Goal: Task Accomplishment & Management: Use online tool/utility

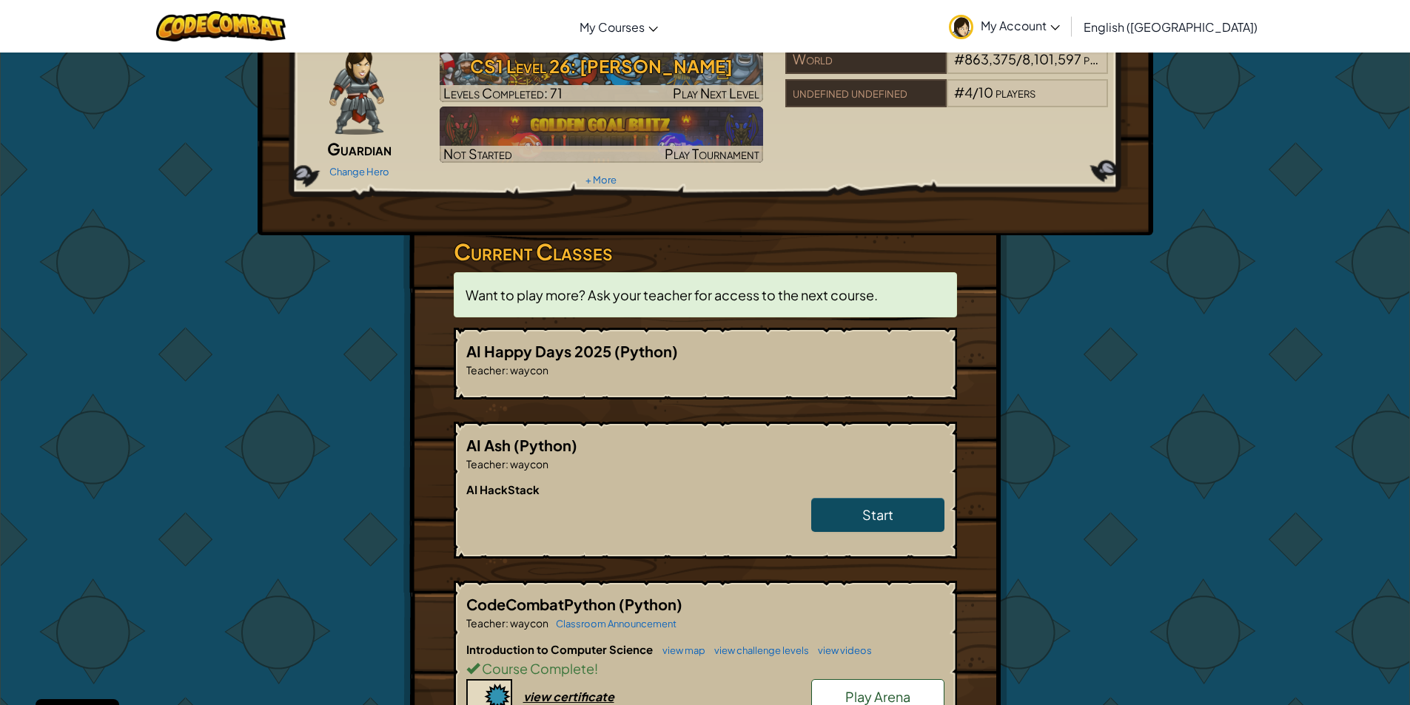
scroll to position [148, 0]
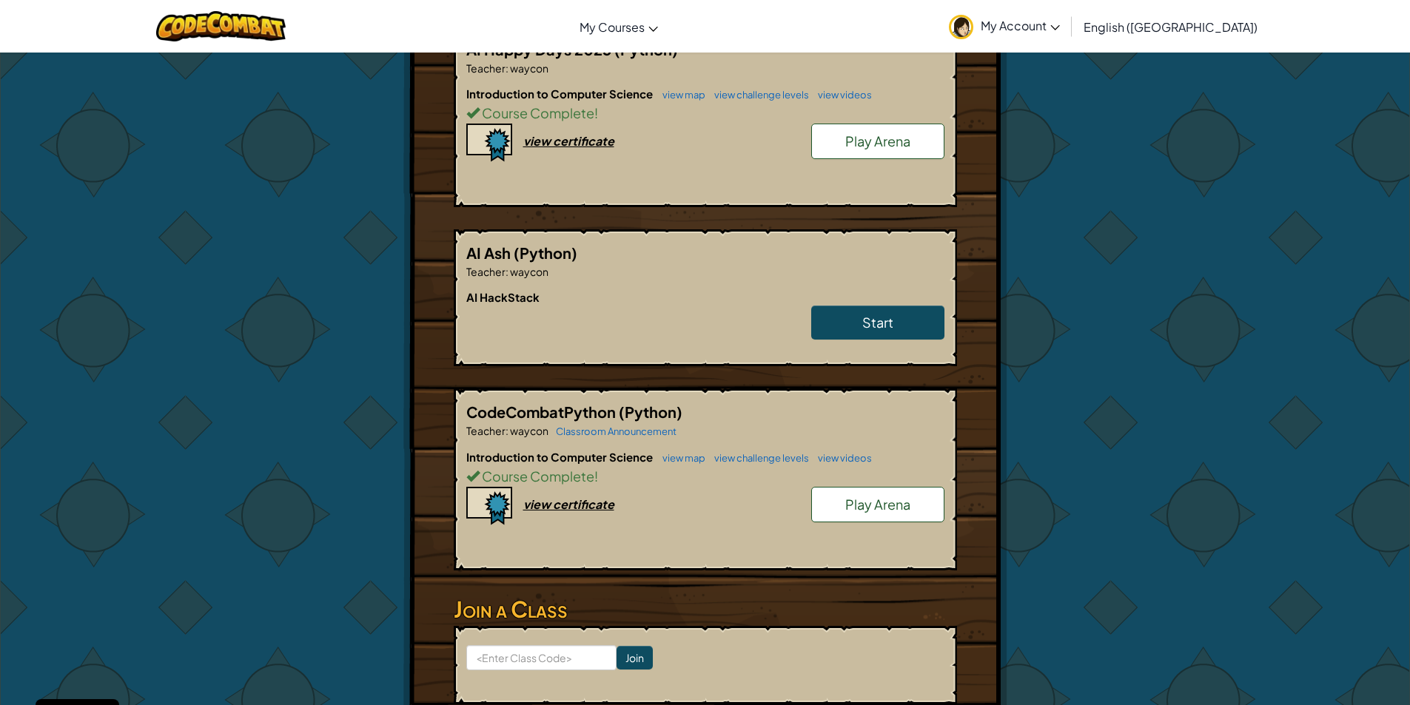
scroll to position [222, 0]
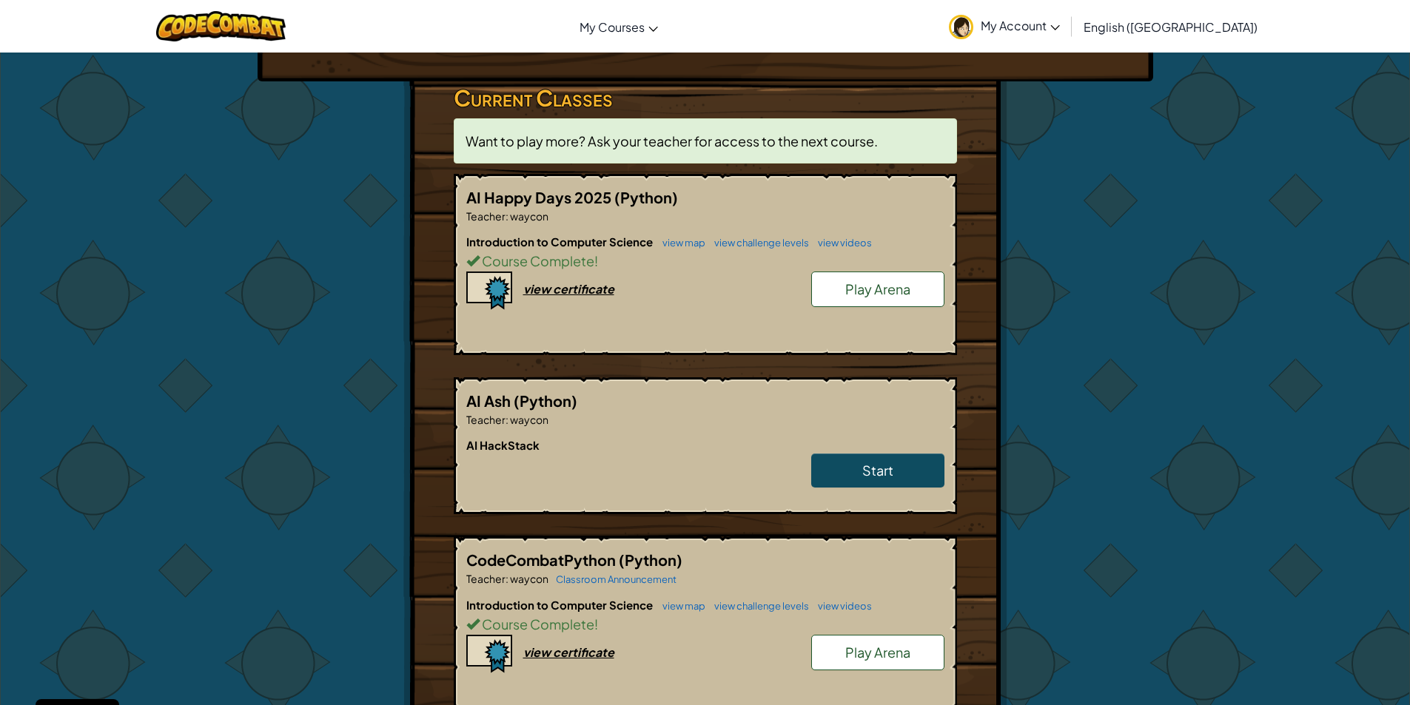
click at [882, 295] on span "Play Arena" at bounding box center [877, 289] width 65 height 17
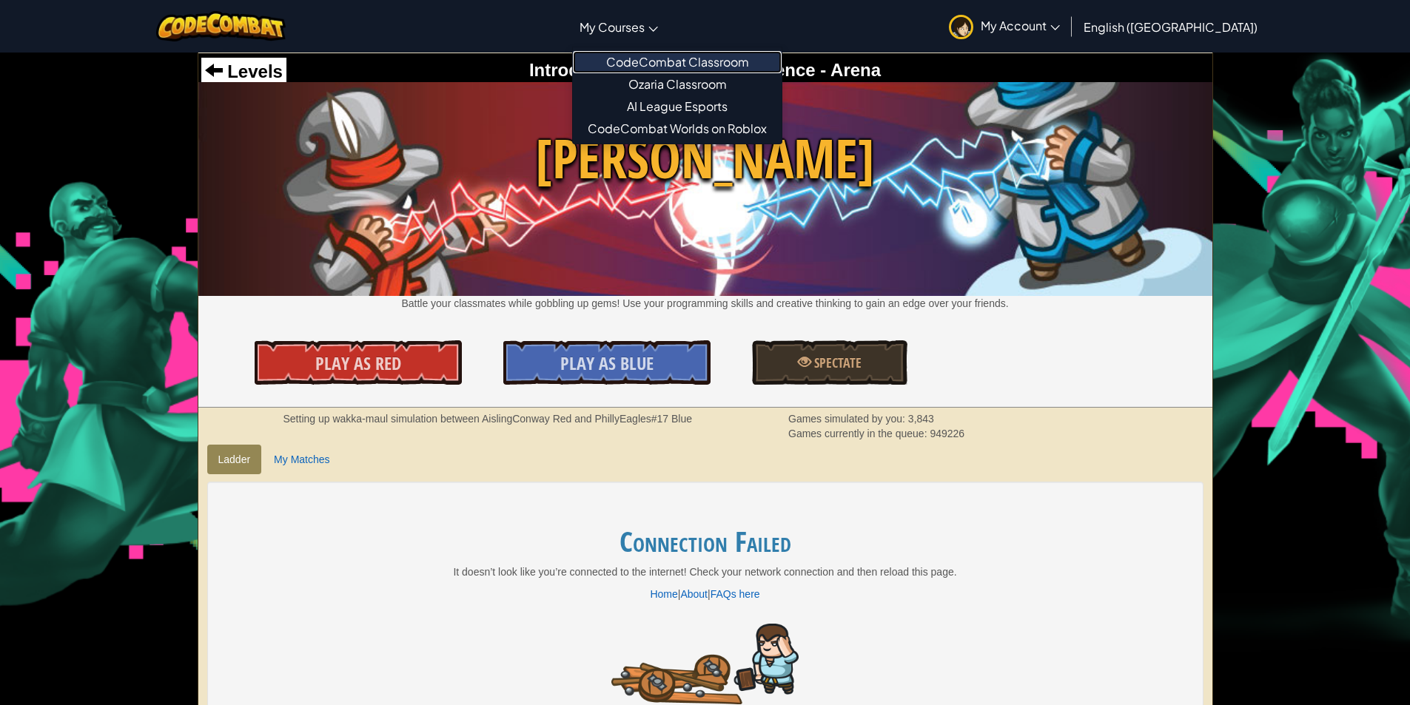
click at [693, 65] on link "CodeCombat Classroom" at bounding box center [677, 62] width 209 height 22
